Goal: Book appointment/travel/reservation

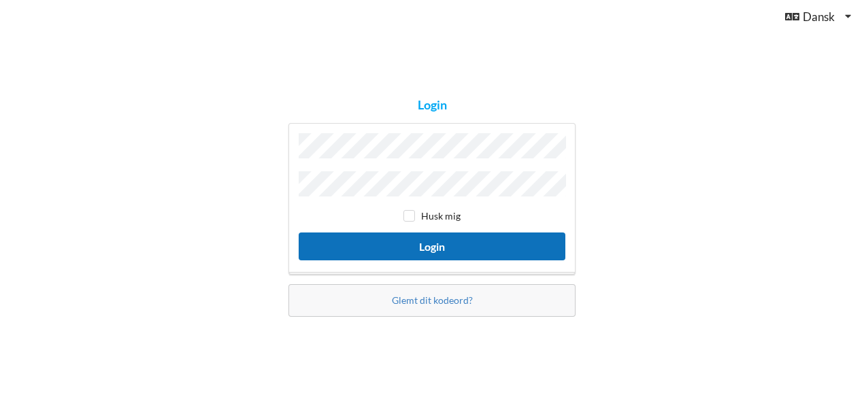
click at [417, 244] on button "Login" at bounding box center [432, 247] width 267 height 28
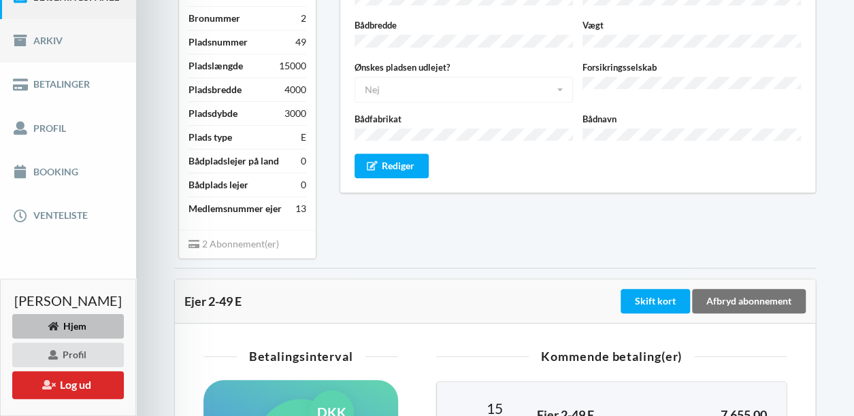
scroll to position [194, 0]
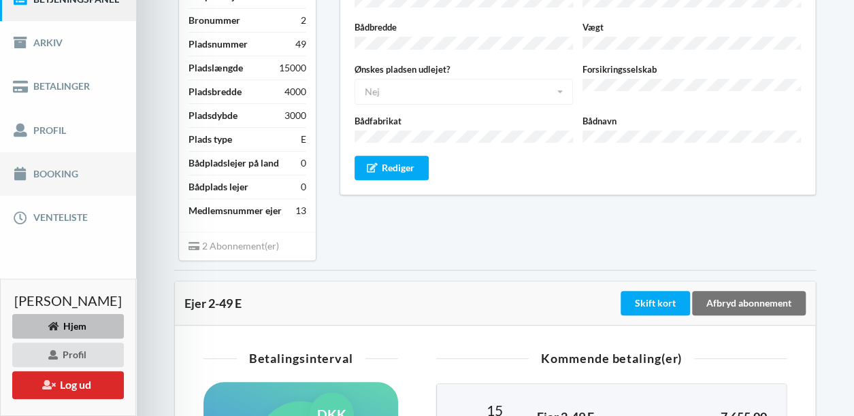
click at [57, 184] on link "Booking" at bounding box center [68, 174] width 136 height 44
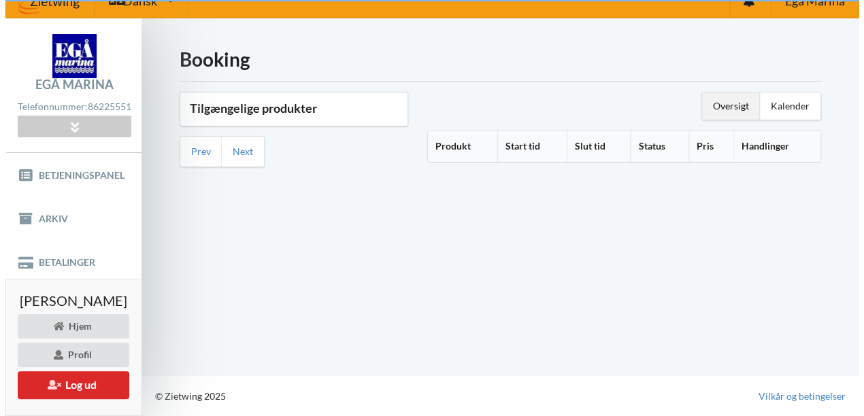
scroll to position [26, 0]
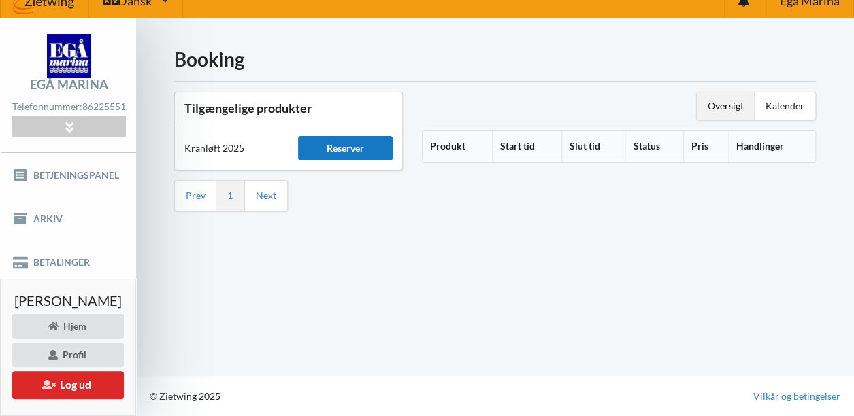
click at [351, 141] on div "Reserver" at bounding box center [345, 148] width 95 height 24
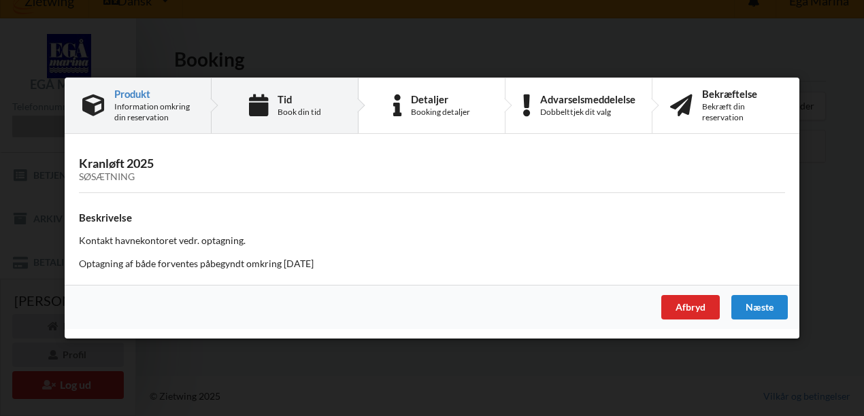
click at [282, 100] on div "Tid" at bounding box center [300, 99] width 44 height 11
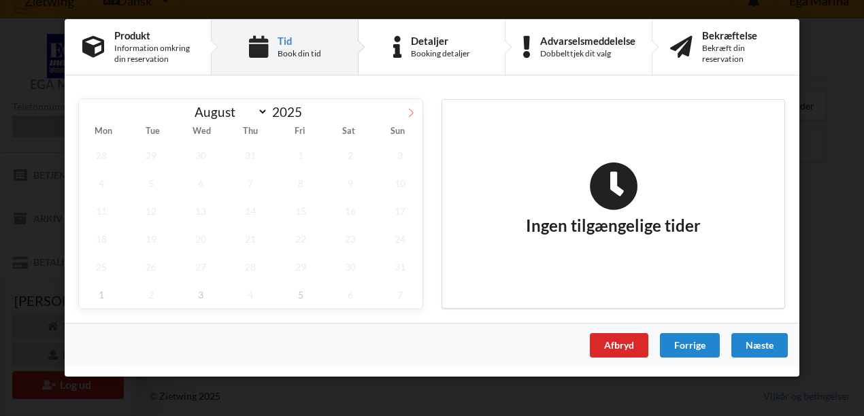
click at [410, 112] on icon at bounding box center [411, 113] width 10 height 10
click at [408, 114] on icon at bounding box center [411, 113] width 10 height 10
select select "9"
click at [201, 179] on span "8" at bounding box center [200, 183] width 45 height 28
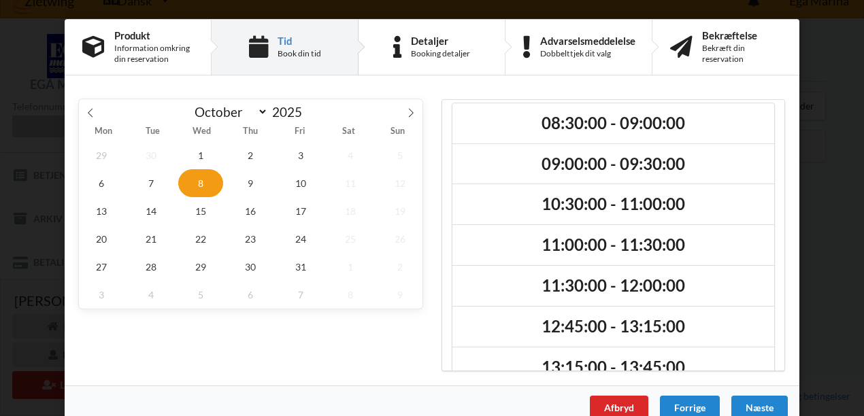
scroll to position [5, 0]
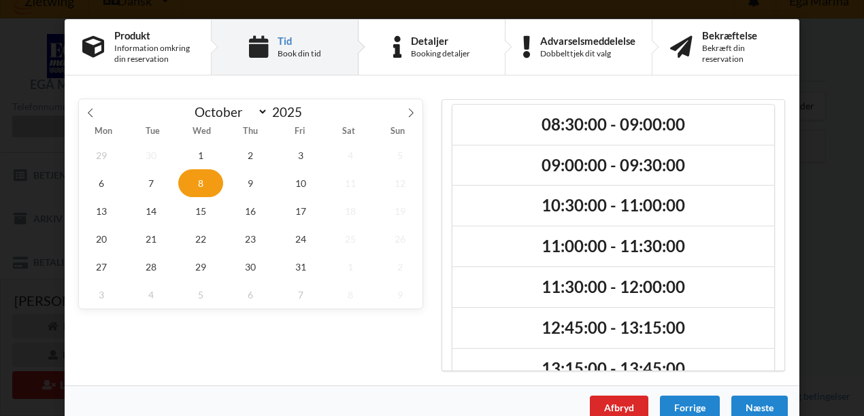
click at [427, 337] on div "[DATE] August September October November [DATE] Mon Tue Wed Thu Fri Sat Sun 29 …" at bounding box center [250, 235] width 363 height 291
